Goal: Task Accomplishment & Management: Manage account settings

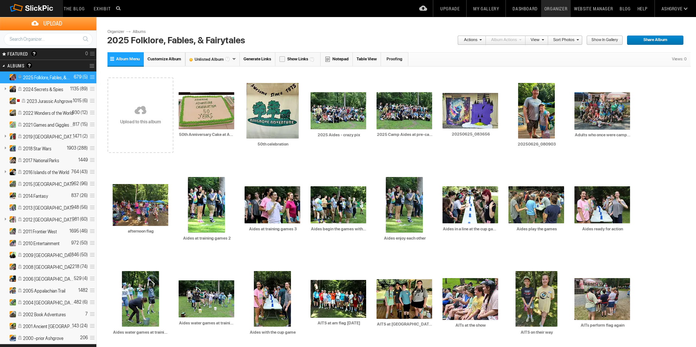
click at [0, 326] on details "2001 Ancient Egypt 143 (24)" at bounding box center [48, 327] width 96 height 12
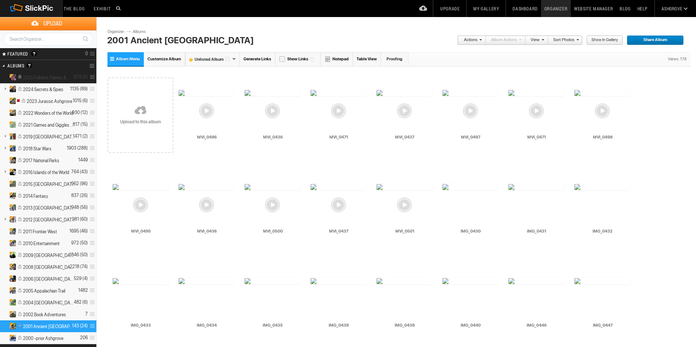
click at [41, 77] on span "2025 Folklore, Fables, &..." at bounding box center [43, 77] width 53 height 6
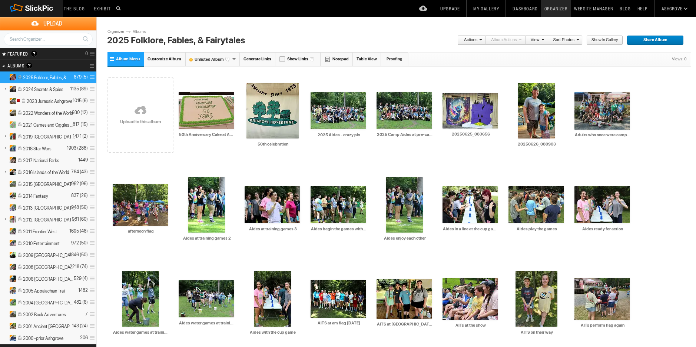
click at [145, 114] on link at bounding box center [141, 111] width 66 height 86
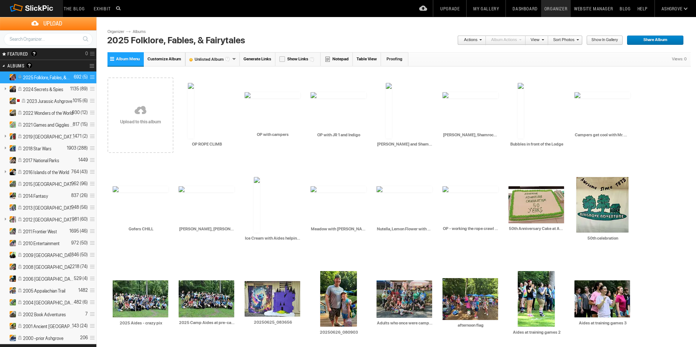
click at [568, 41] on link "Sort Photos" at bounding box center [563, 41] width 31 height 10
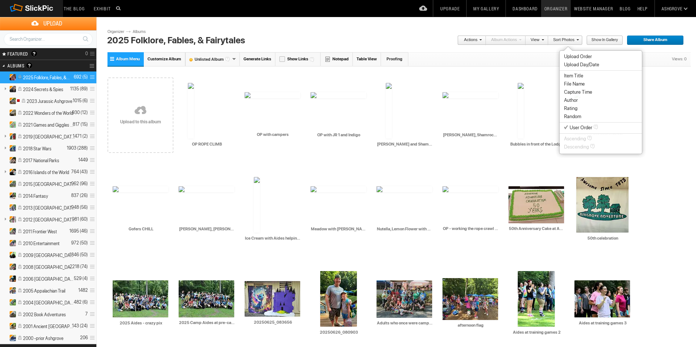
click at [573, 77] on span "Item Title" at bounding box center [573, 76] width 19 height 6
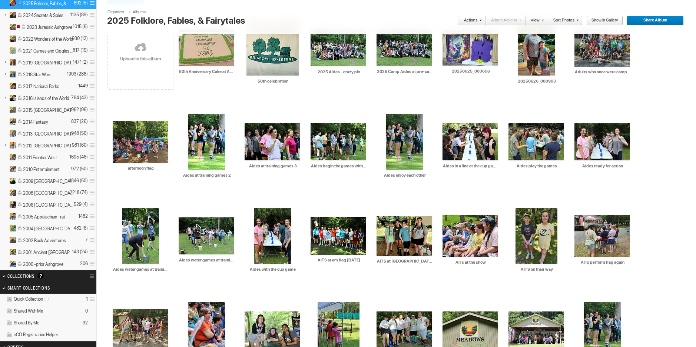
scroll to position [123, 0]
